Goal: Information Seeking & Learning: Learn about a topic

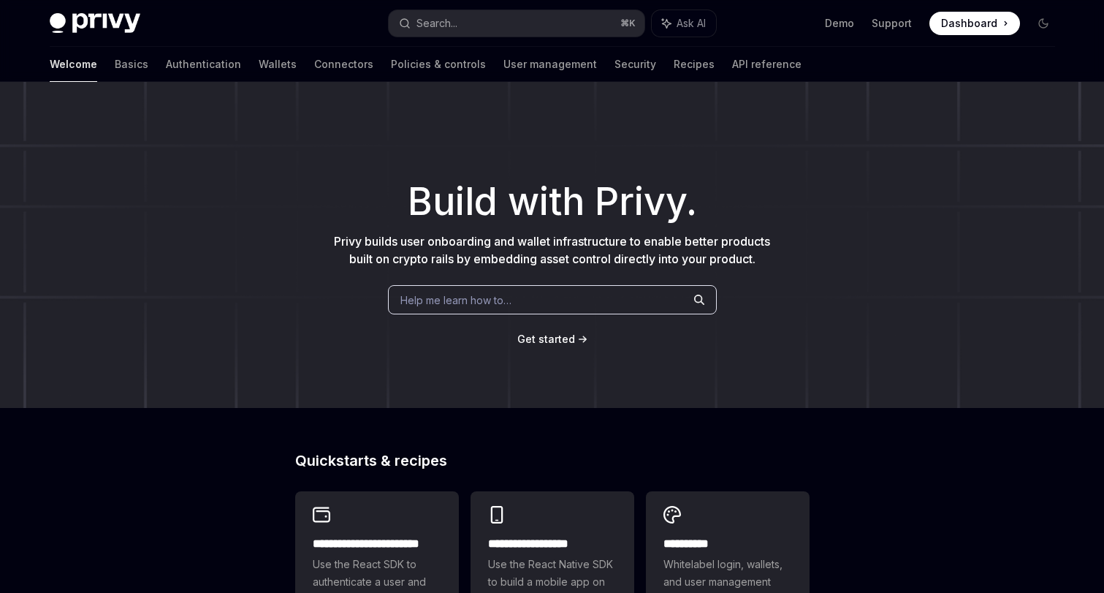
click at [86, 58] on div "Welcome Basics Authentication Wallets Connectors Policies & controls User manag…" at bounding box center [426, 64] width 752 height 35
click at [115, 69] on link "Basics" at bounding box center [132, 64] width 34 height 35
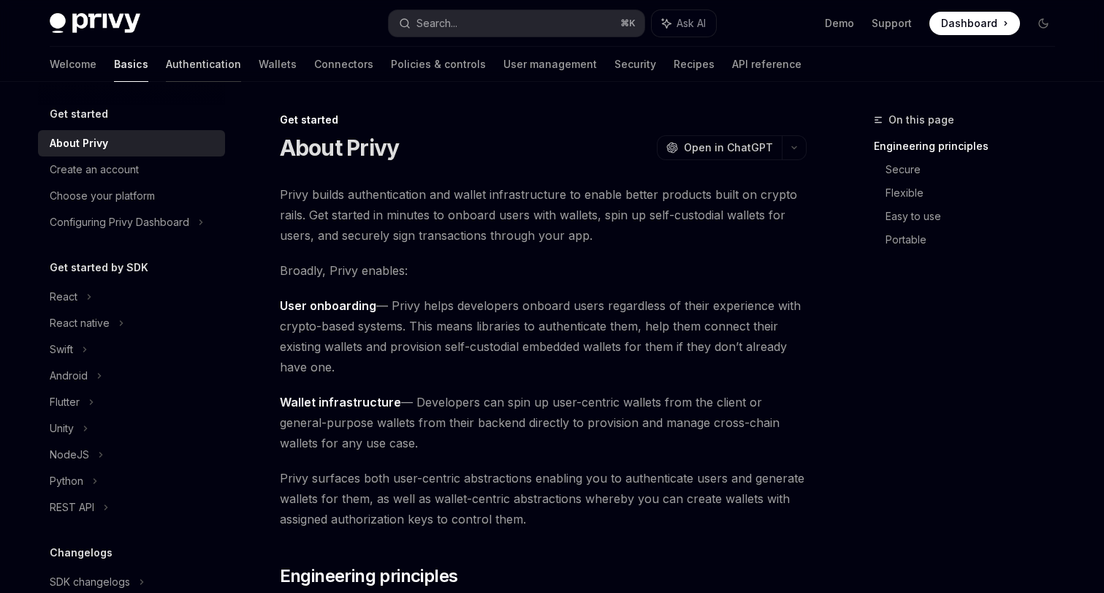
click at [166, 64] on link "Authentication" at bounding box center [203, 64] width 75 height 35
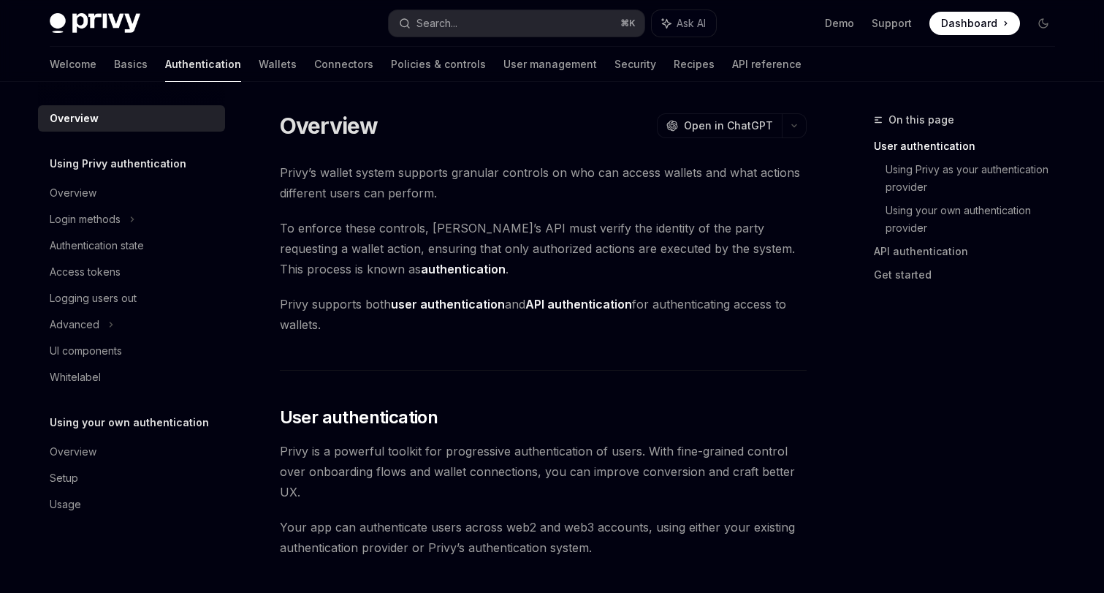
click at [227, 65] on div "Welcome Basics Authentication Wallets Connectors Policies & controls User manag…" at bounding box center [426, 64] width 752 height 35
click at [259, 65] on link "Wallets" at bounding box center [278, 64] width 38 height 35
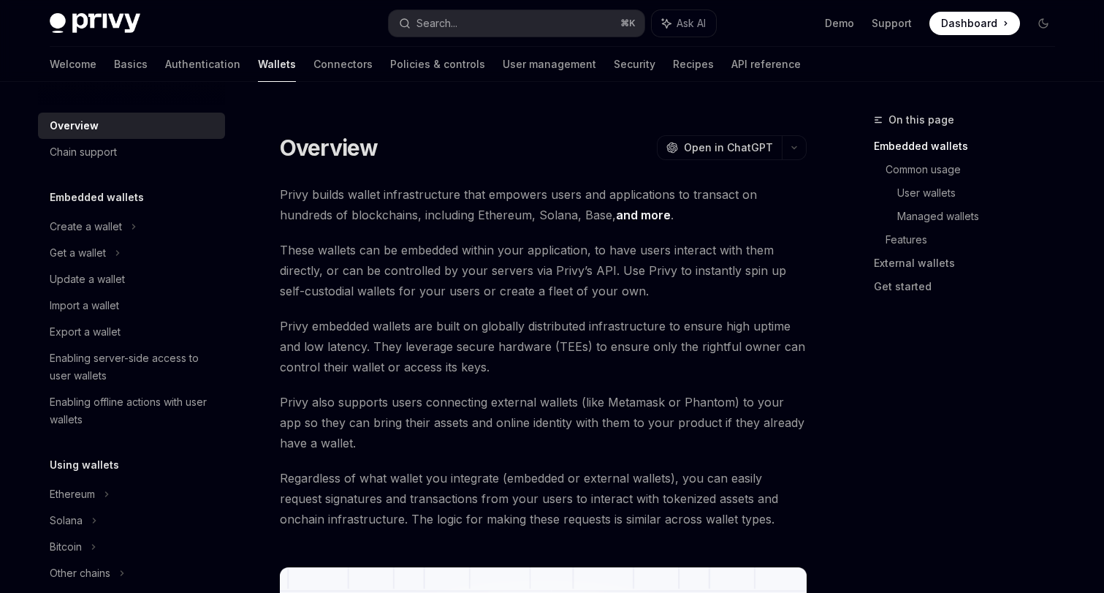
click at [315, 59] on div "Welcome Basics Authentication Wallets Connectors Policies & controls User manag…" at bounding box center [425, 64] width 751 height 35
click at [314, 59] on link "Connectors" at bounding box center [343, 64] width 59 height 35
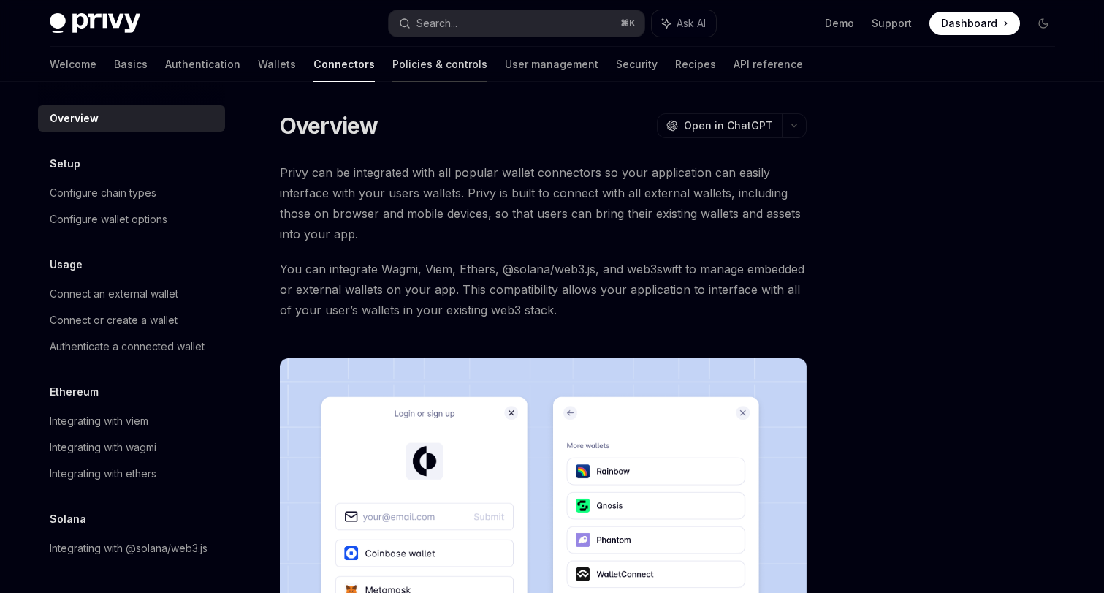
click at [393, 75] on link "Policies & controls" at bounding box center [440, 64] width 95 height 35
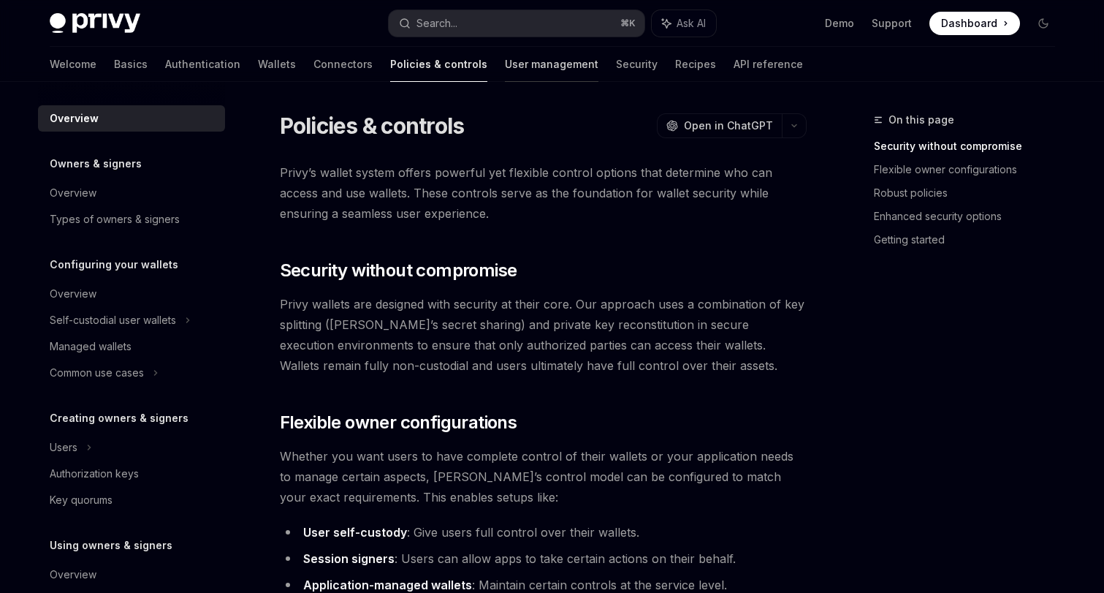
click at [505, 67] on link "User management" at bounding box center [552, 64] width 94 height 35
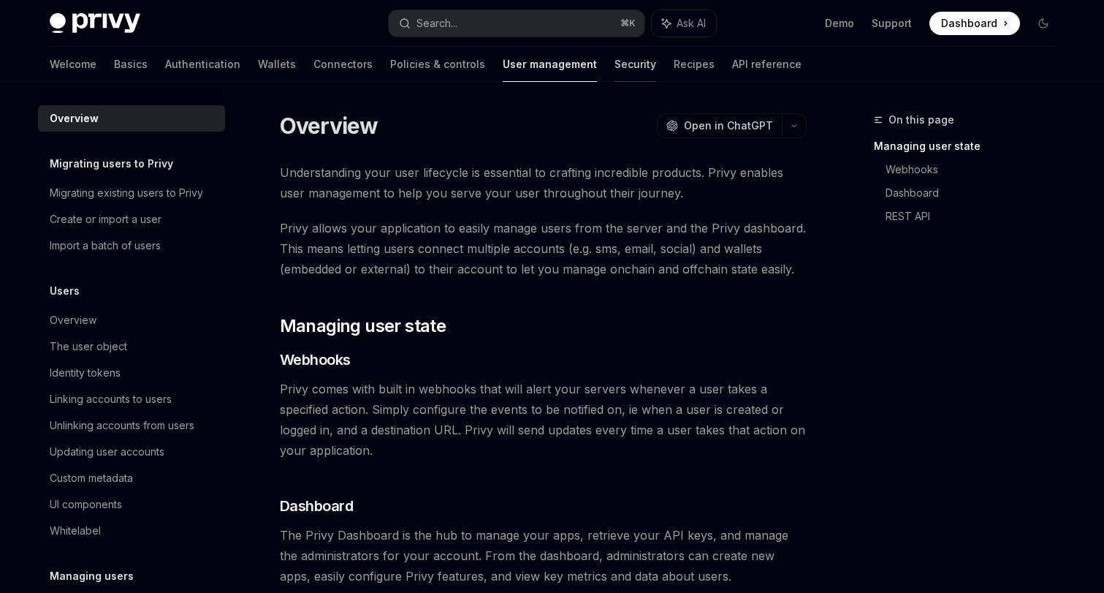
click at [615, 67] on link "Security" at bounding box center [636, 64] width 42 height 35
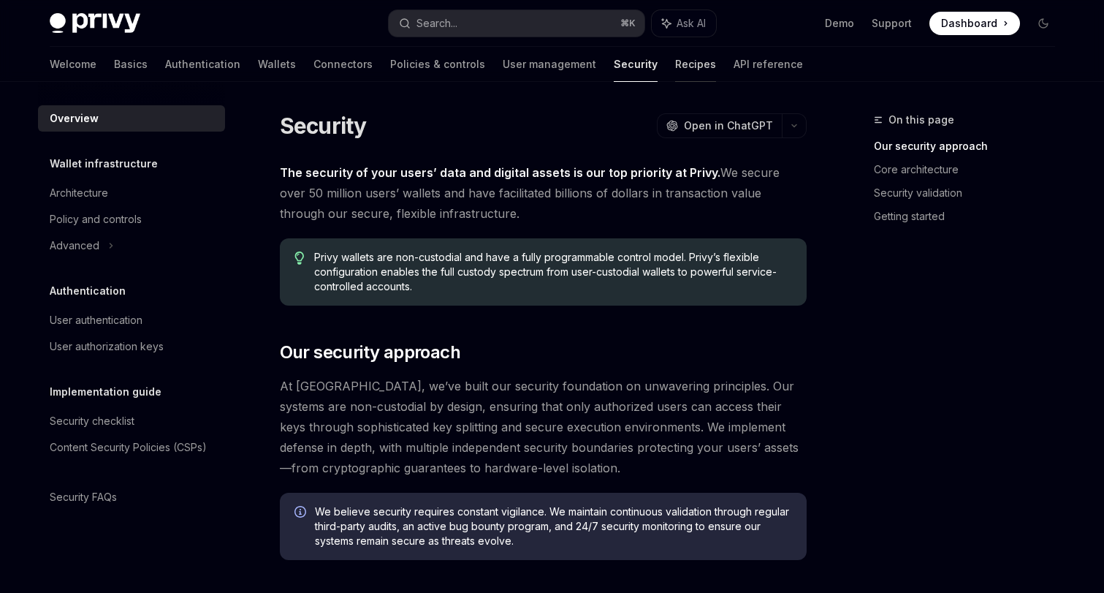
click at [675, 69] on link "Recipes" at bounding box center [695, 64] width 41 height 35
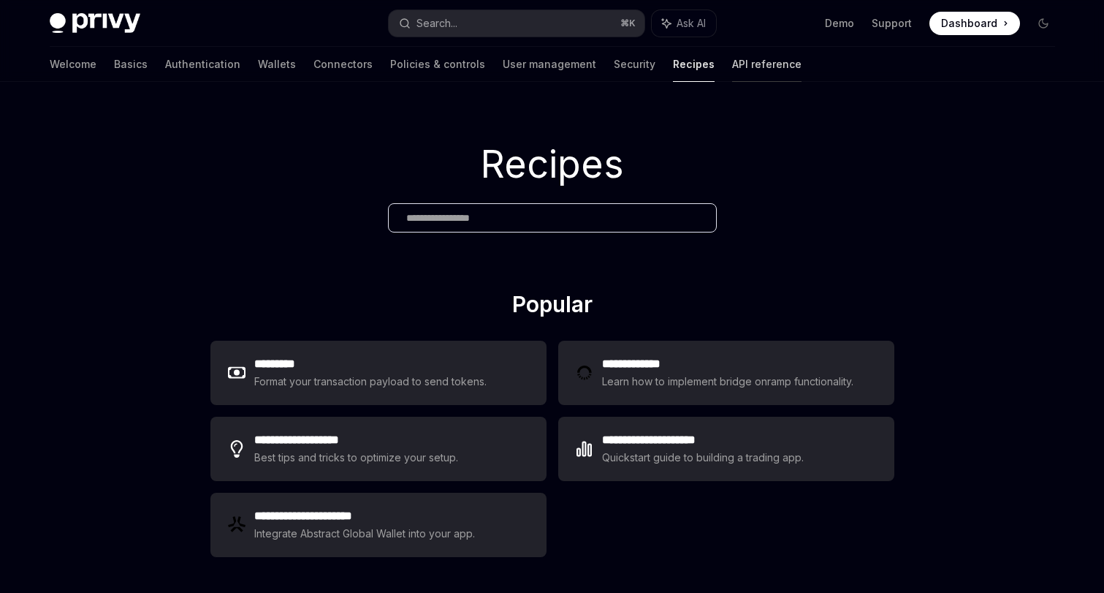
click at [732, 59] on link "API reference" at bounding box center [766, 64] width 69 height 35
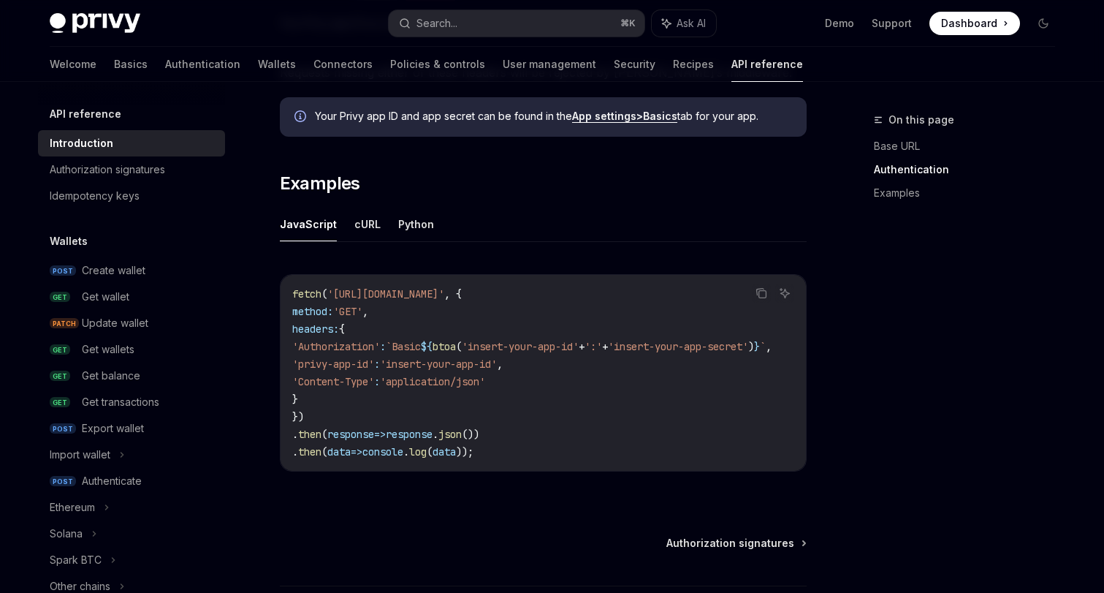
scroll to position [844, 0]
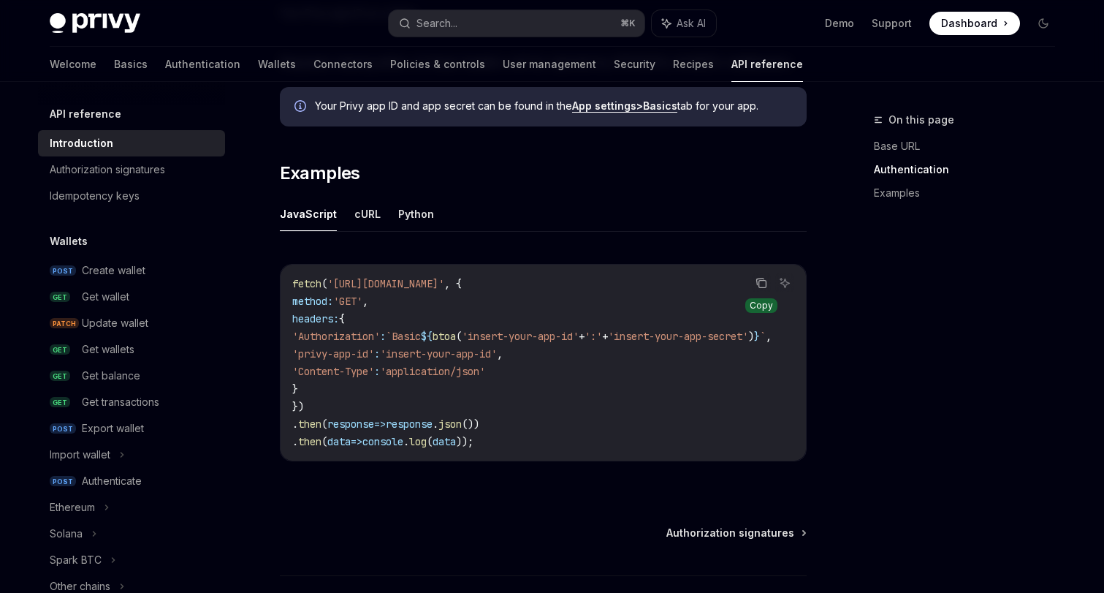
click at [765, 284] on icon "Copy the contents from the code block" at bounding box center [762, 283] width 12 height 12
click at [724, 177] on h2 "​ Examples" at bounding box center [543, 173] width 527 height 23
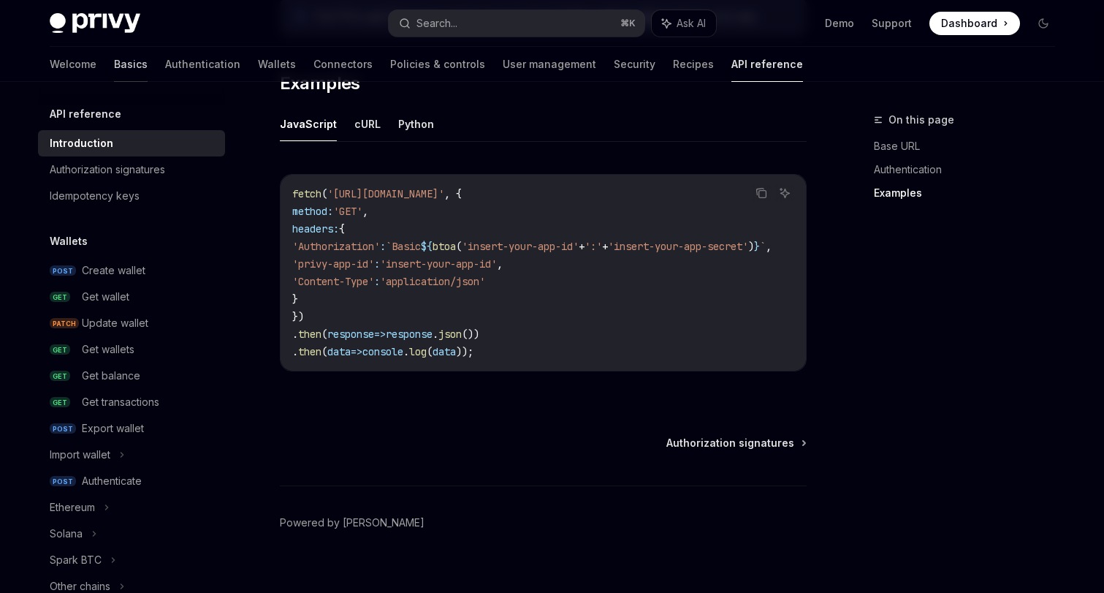
click at [114, 64] on link "Basics" at bounding box center [131, 64] width 34 height 35
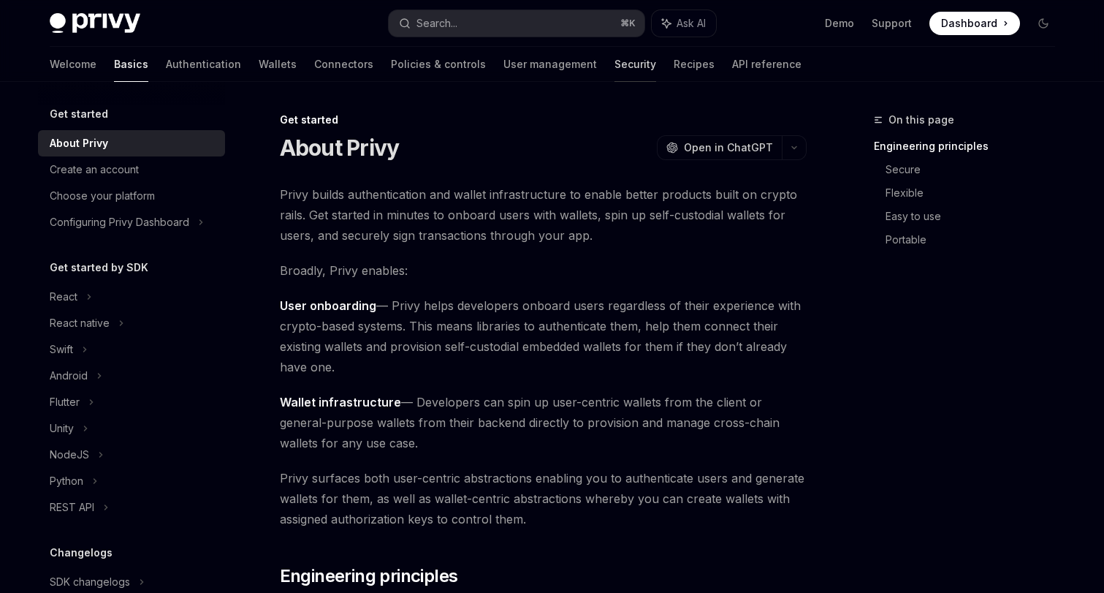
click at [615, 75] on link "Security" at bounding box center [636, 64] width 42 height 35
type textarea "*"
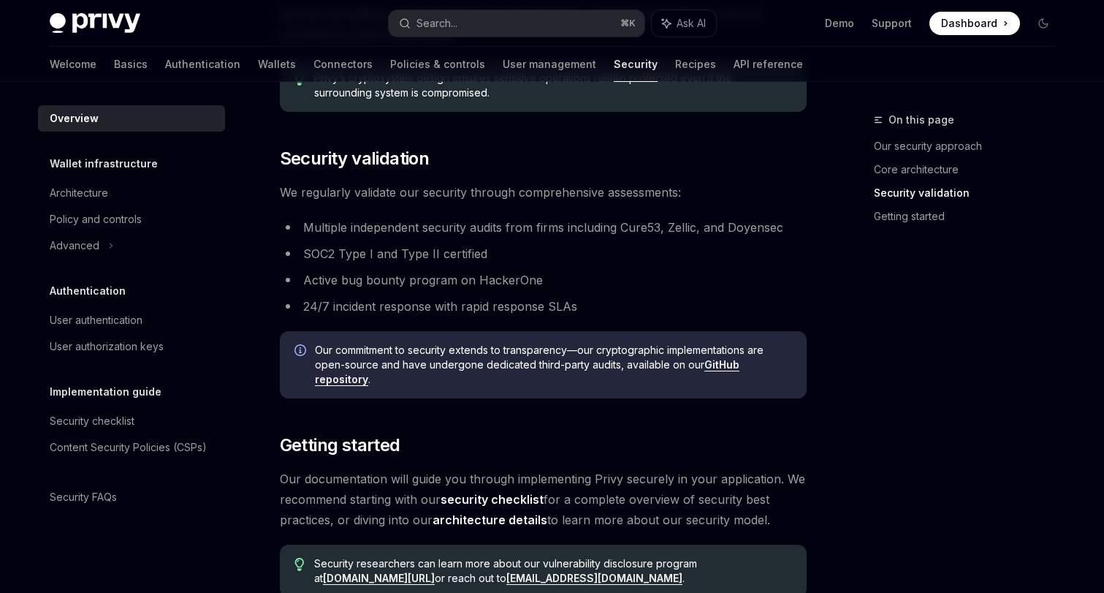
scroll to position [1091, 0]
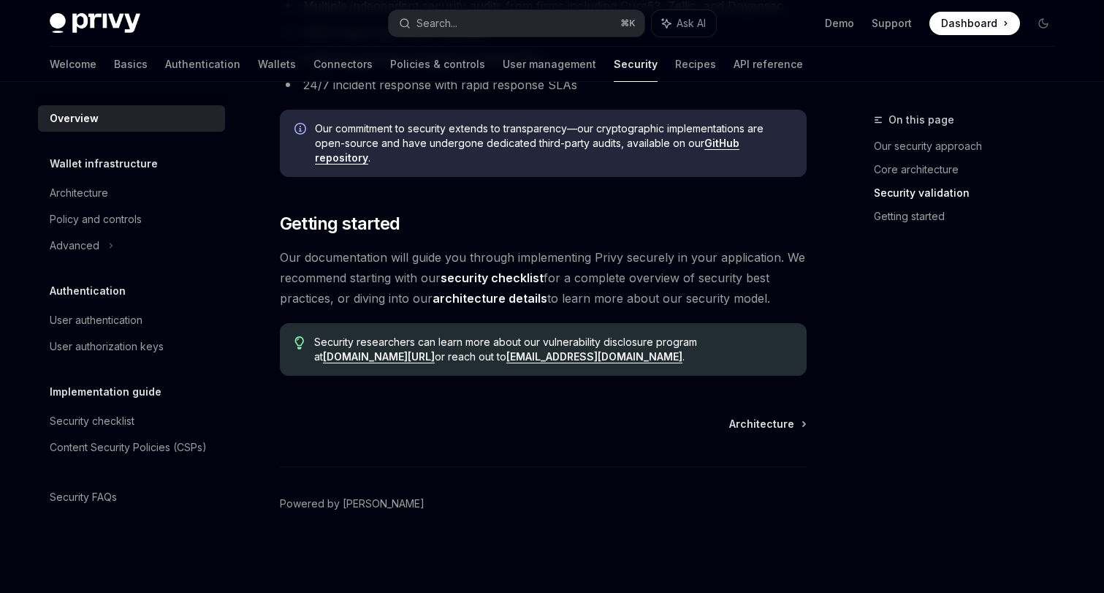
click at [974, 320] on div "On this page Our security approach Core architecture Security validation Gettin…" at bounding box center [956, 352] width 222 height 482
